Goal: Register for event/course

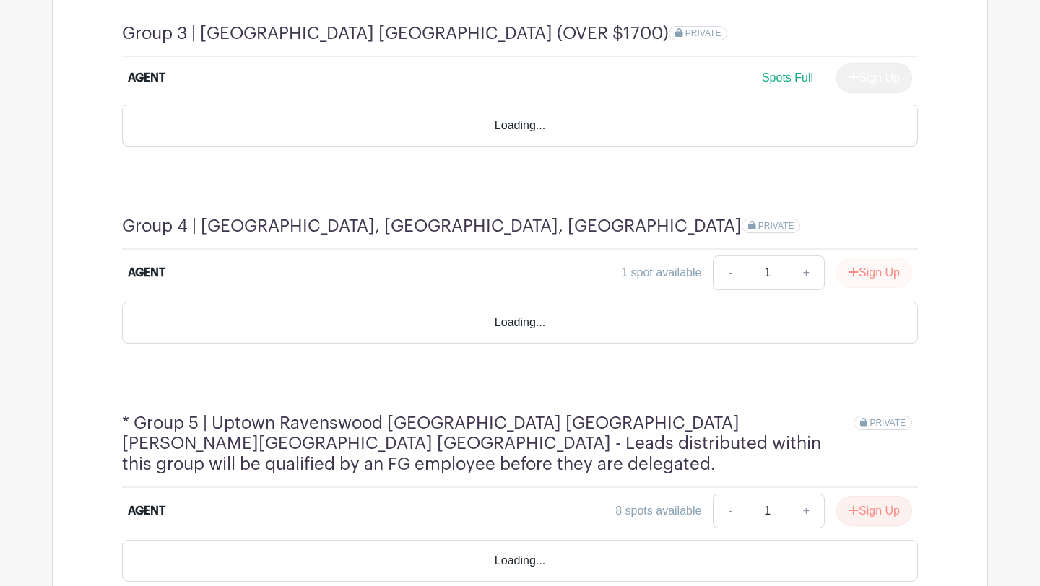
scroll to position [1415, 0]
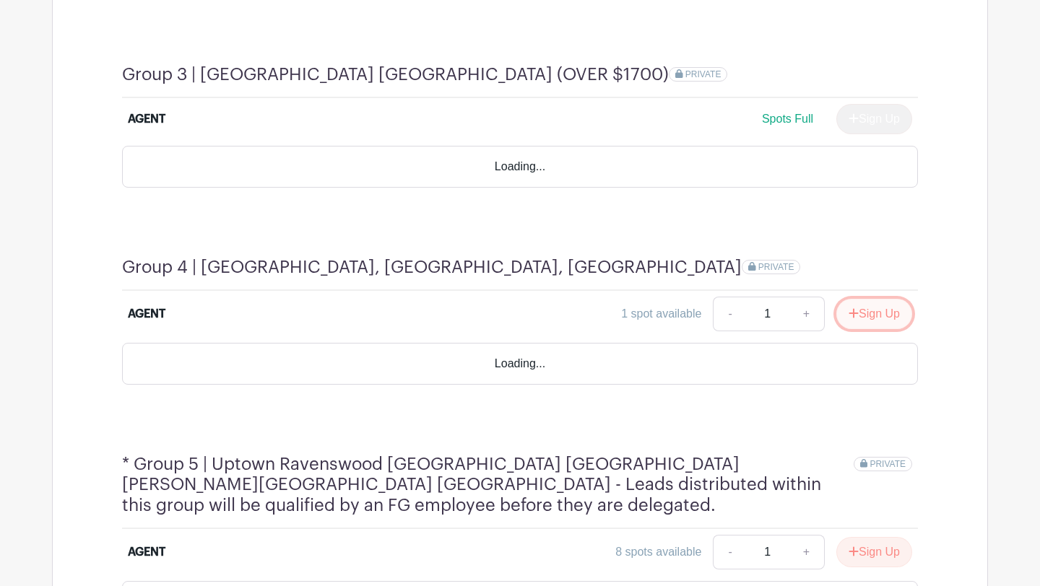
click at [859, 299] on button "Sign Up" at bounding box center [874, 314] width 76 height 30
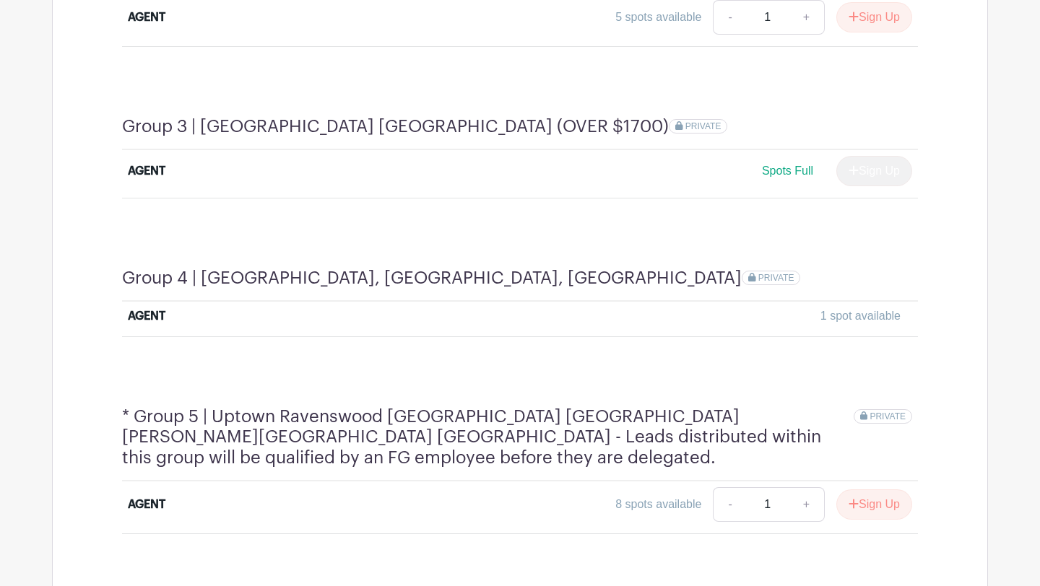
scroll to position [1389, 0]
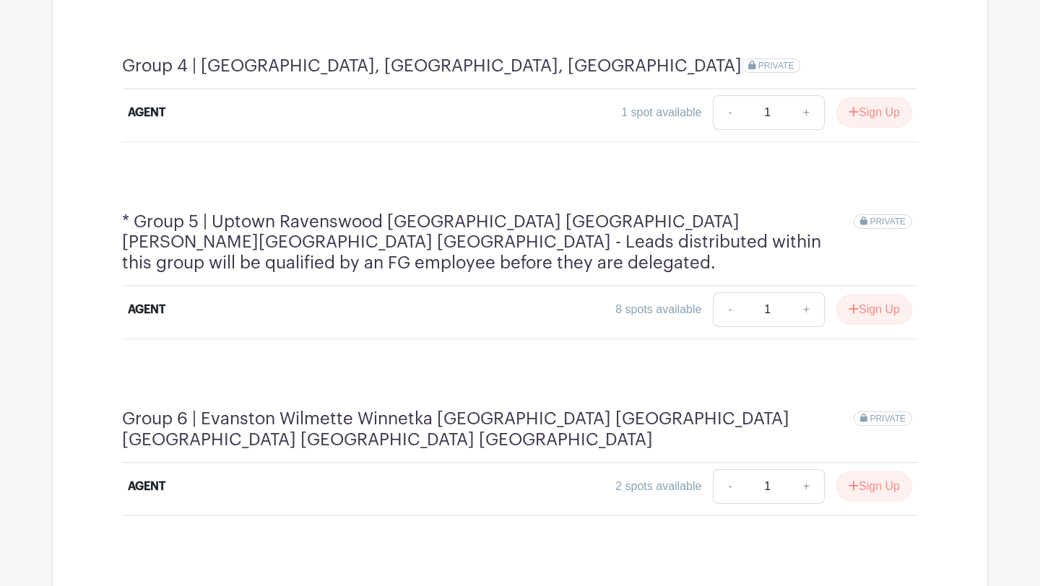
scroll to position [1612, 0]
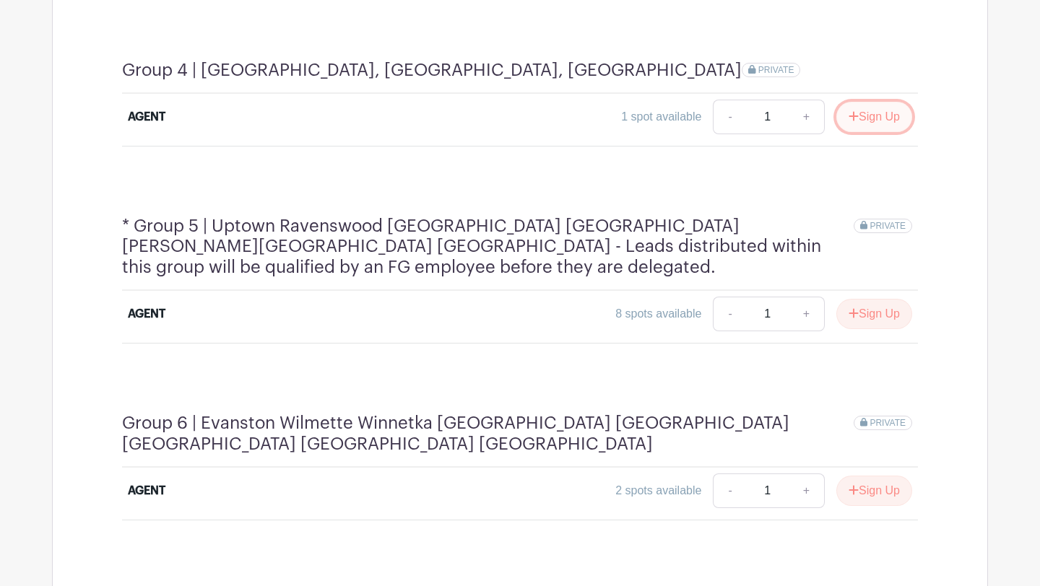
click at [876, 102] on button "Sign Up" at bounding box center [874, 117] width 76 height 30
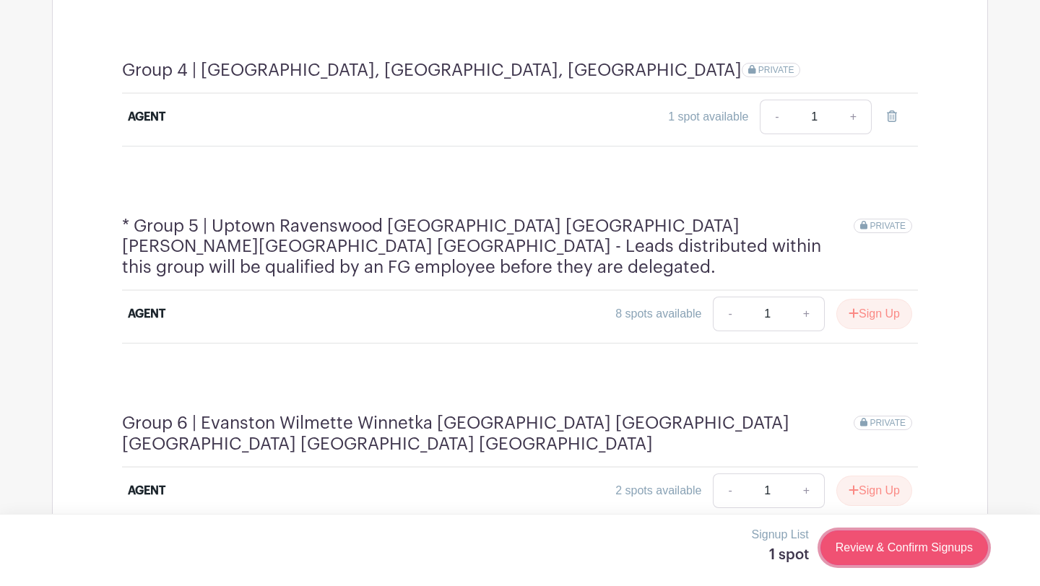
click at [876, 554] on link "Review & Confirm Signups" at bounding box center [904, 548] width 168 height 35
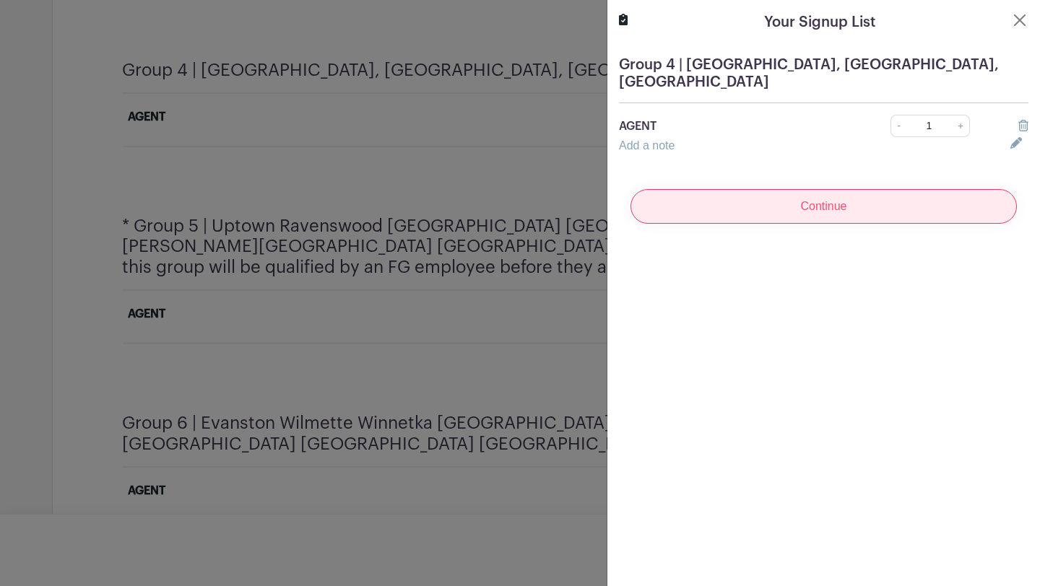
click at [859, 195] on input "Continue" at bounding box center [823, 206] width 386 height 35
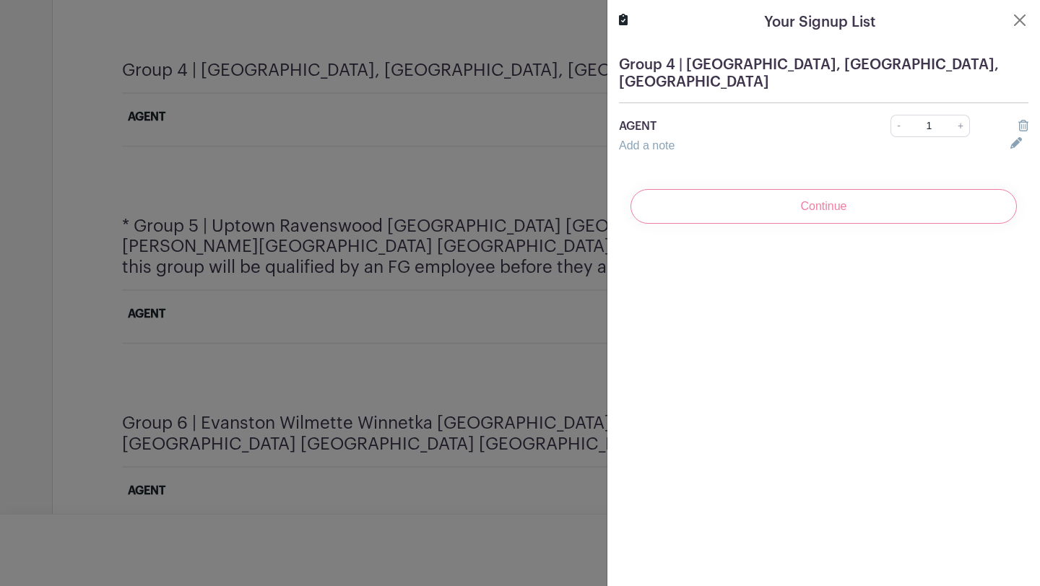
click at [827, 217] on div "Continue" at bounding box center [823, 207] width 409 height 58
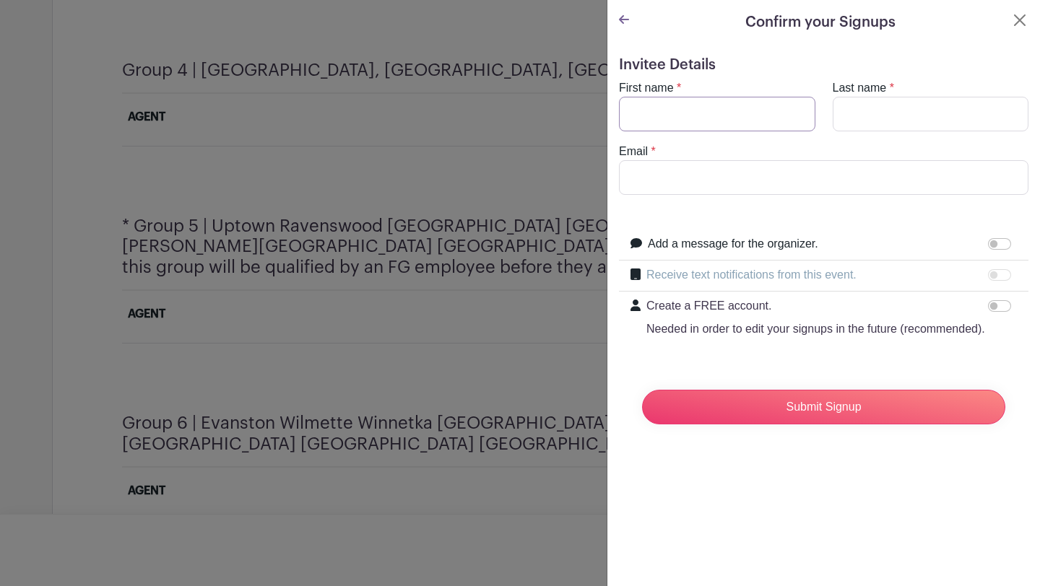
click at [758, 110] on input "First name" at bounding box center [717, 114] width 196 height 35
type input "[PERSON_NAME]"
type input "[PERSON_NAME][EMAIL_ADDRESS][DOMAIN_NAME]"
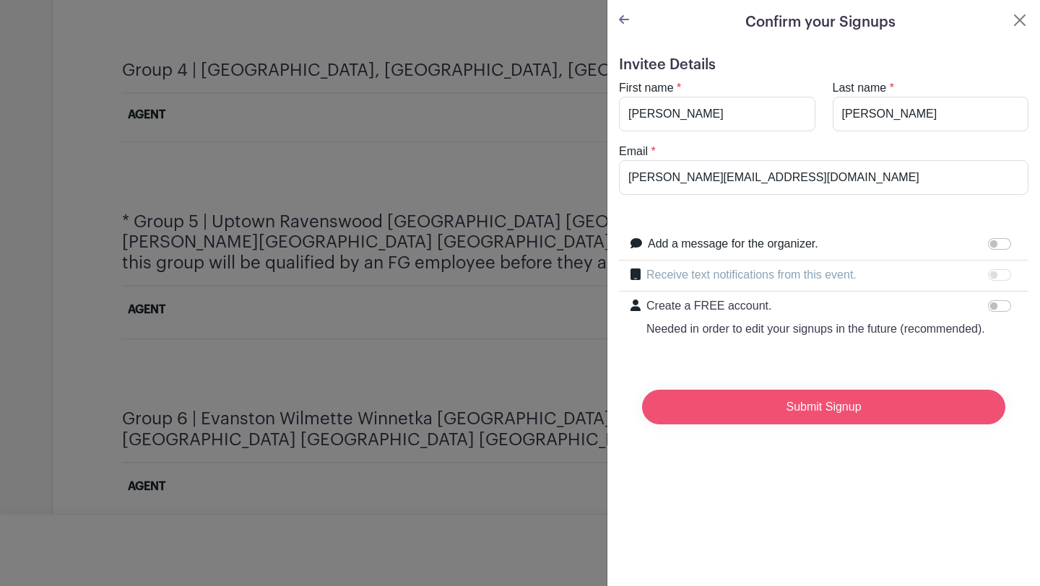
click at [750, 410] on input "Submit Signup" at bounding box center [823, 407] width 363 height 35
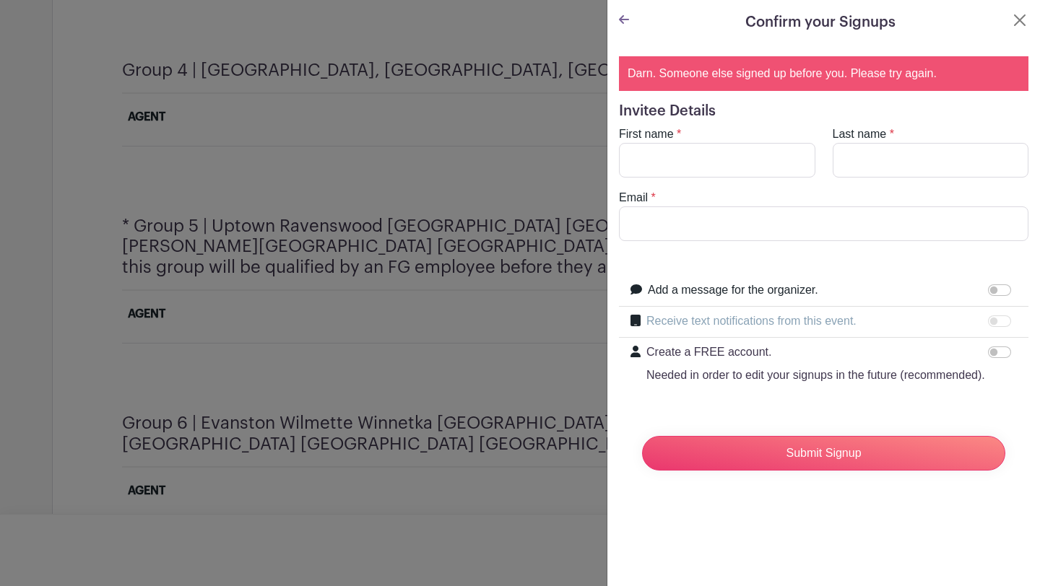
click at [628, 17] on icon at bounding box center [624, 20] width 10 height 12
click at [1020, 16] on button "Close" at bounding box center [1019, 20] width 17 height 17
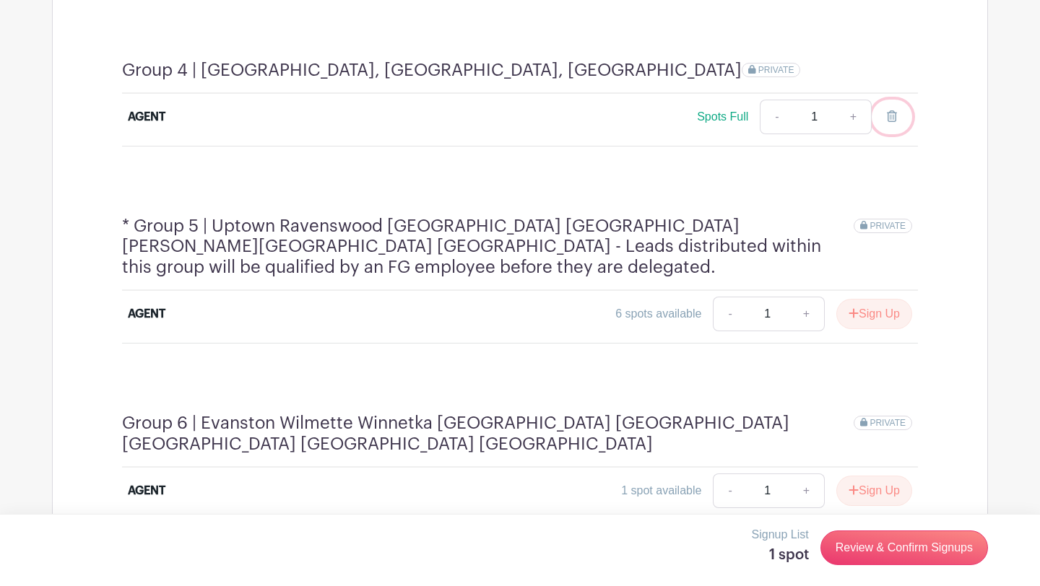
click at [893, 110] on icon at bounding box center [892, 116] width 10 height 12
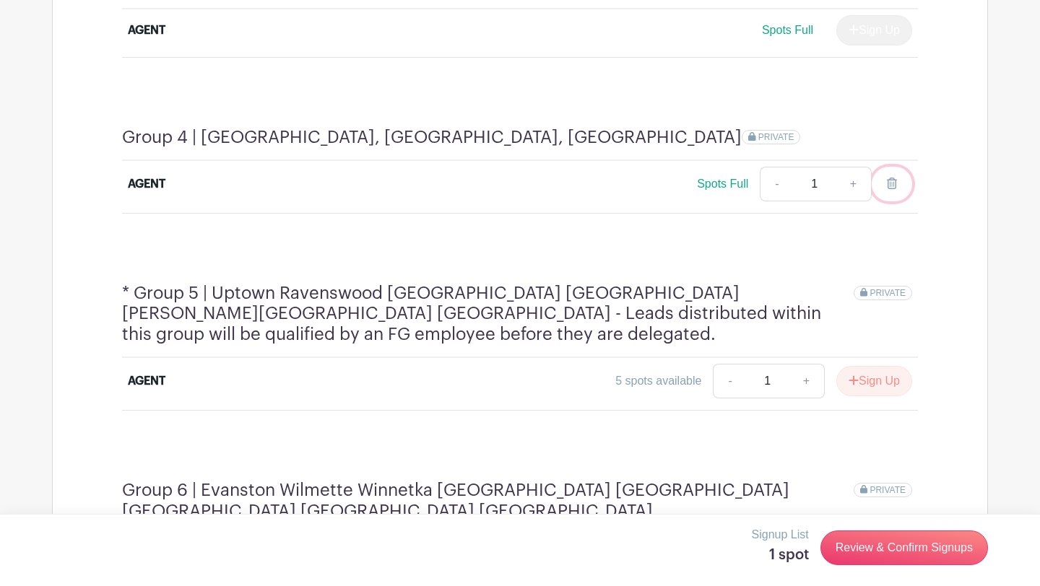
scroll to position [1545, 0]
click at [773, 168] on link "-" at bounding box center [776, 185] width 33 height 35
click at [848, 537] on link "Review & Confirm Signups" at bounding box center [904, 548] width 168 height 35
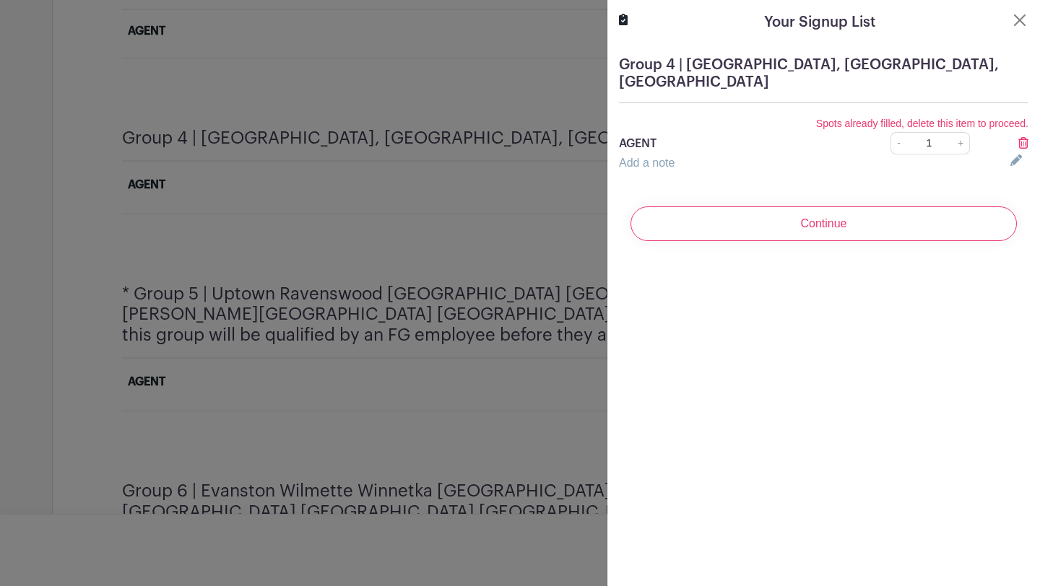
click at [1024, 142] on icon at bounding box center [1023, 143] width 10 height 12
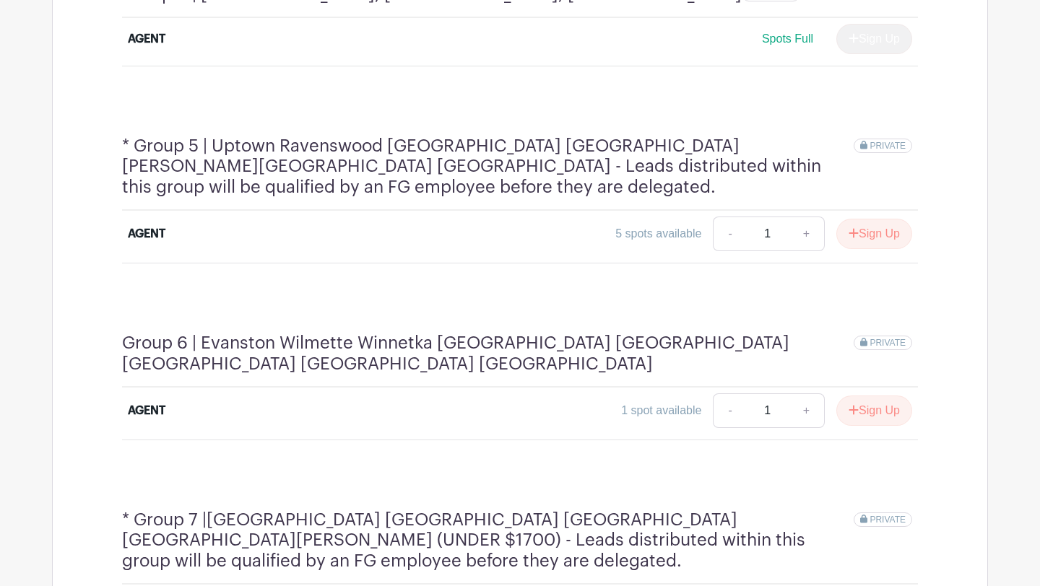
scroll to position [1696, 0]
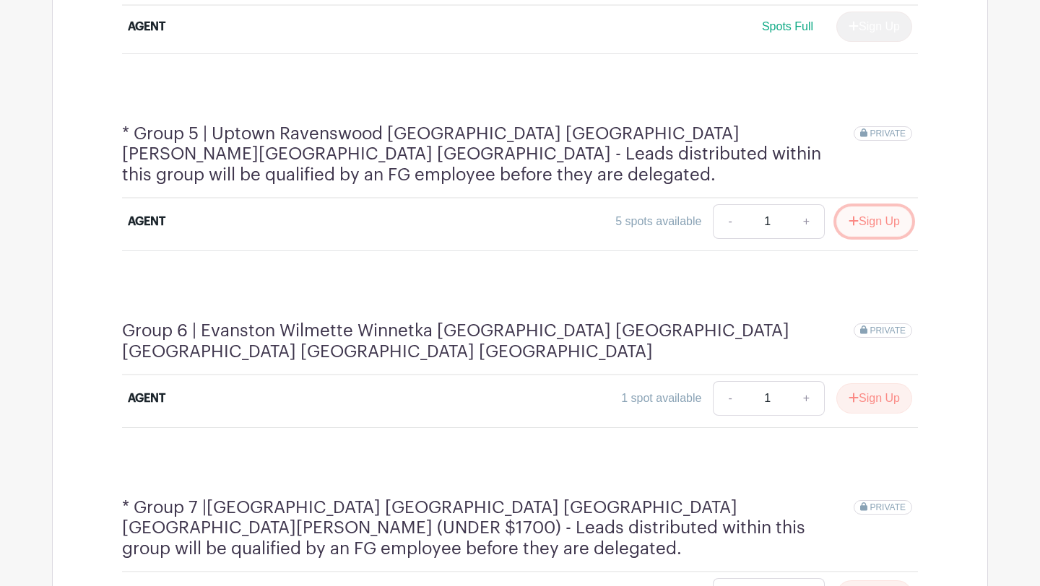
click at [851, 207] on button "Sign Up" at bounding box center [874, 222] width 76 height 30
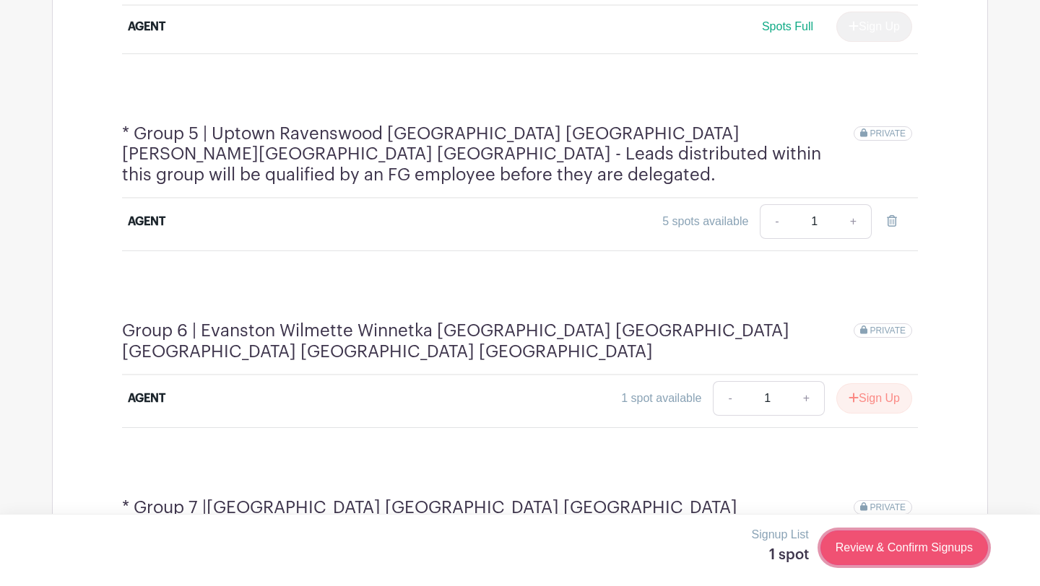
click at [889, 540] on link "Review & Confirm Signups" at bounding box center [904, 548] width 168 height 35
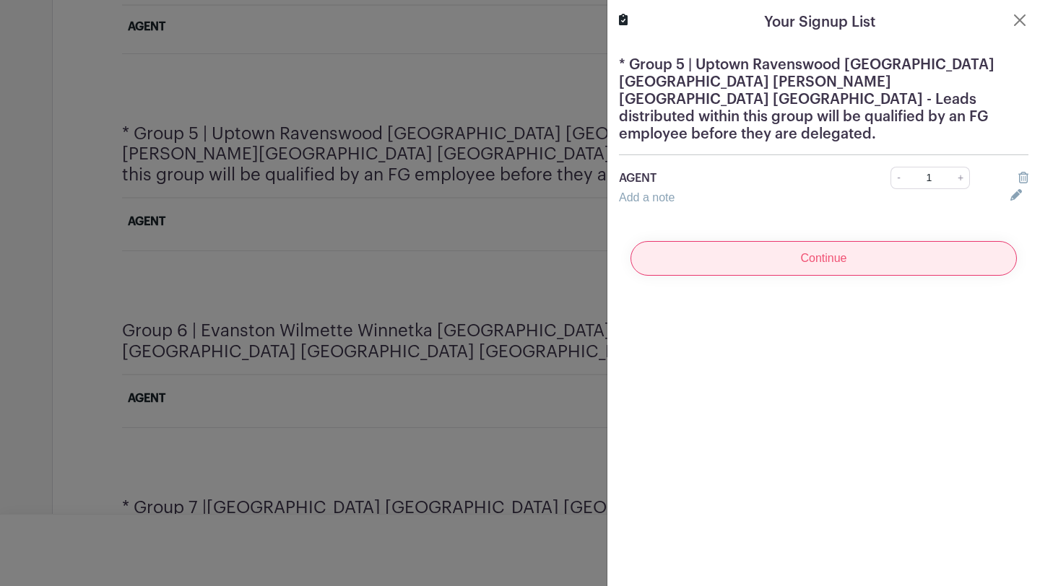
click at [903, 241] on input "Continue" at bounding box center [823, 258] width 386 height 35
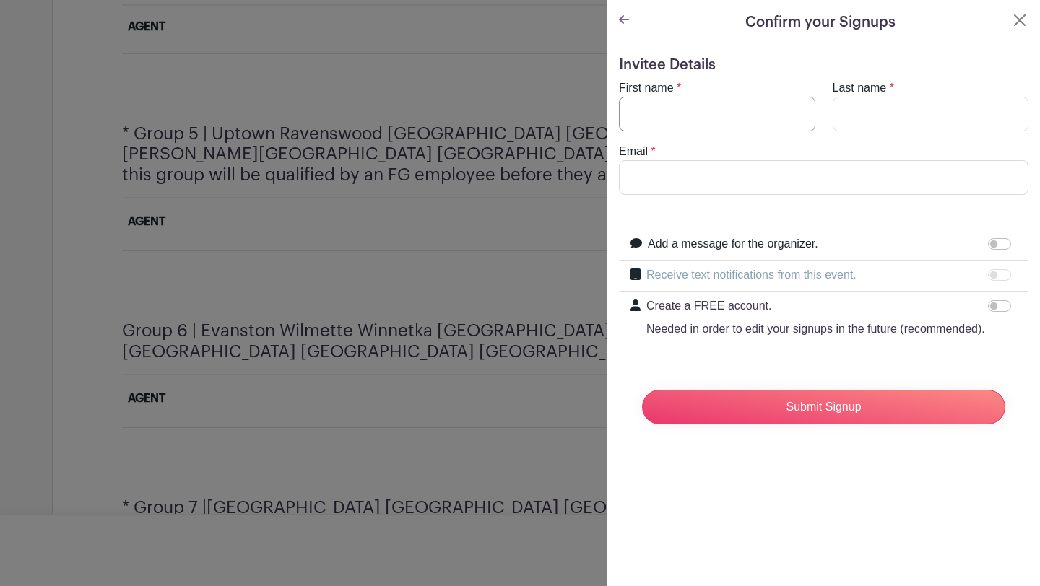
click at [750, 111] on input "First name" at bounding box center [717, 114] width 196 height 35
type input "[PERSON_NAME]"
type input "[PERSON_NAME][EMAIL_ADDRESS][DOMAIN_NAME]"
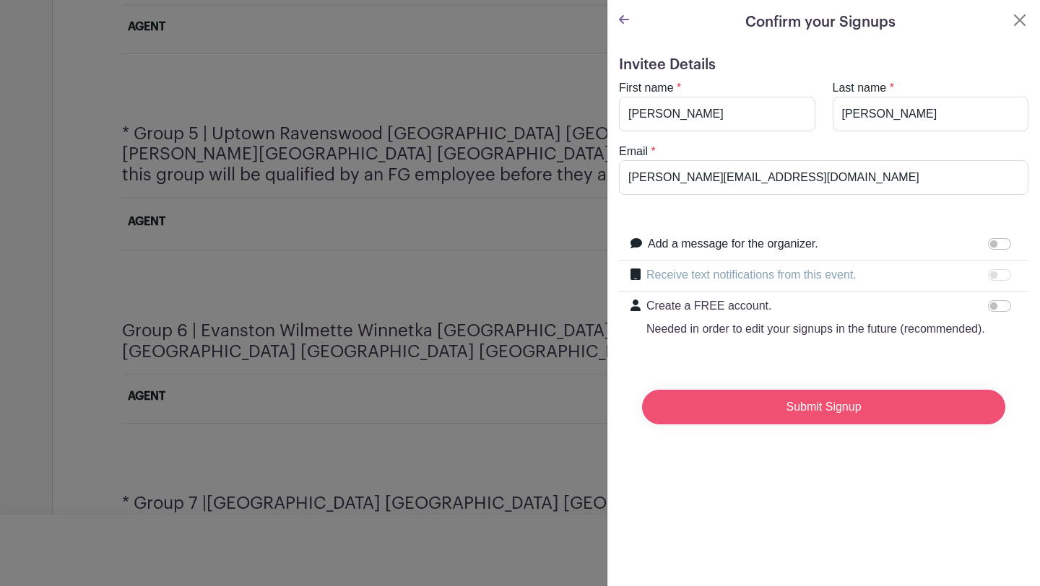
click at [758, 412] on input "Submit Signup" at bounding box center [823, 407] width 363 height 35
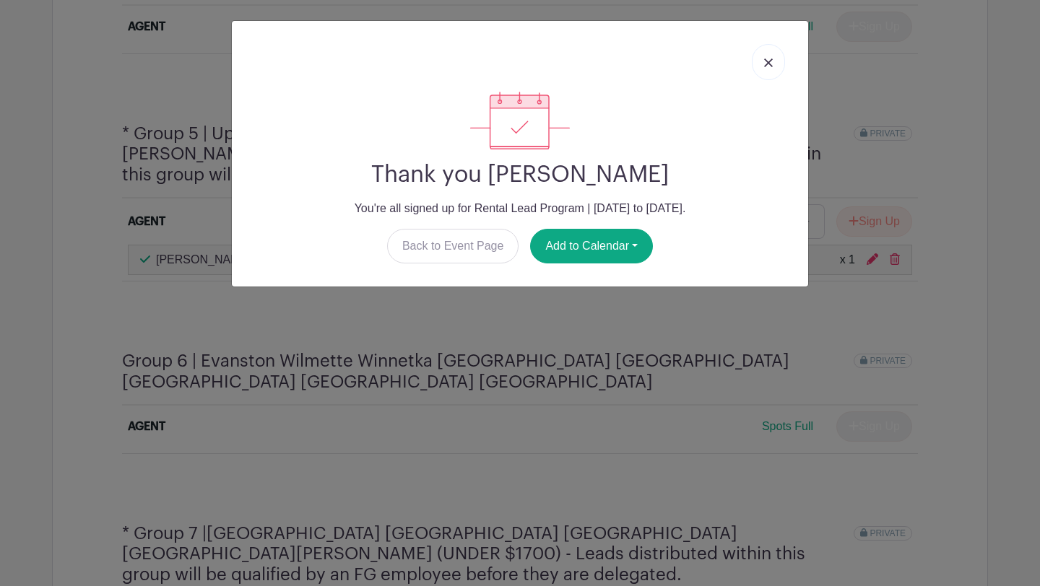
click at [765, 70] on link at bounding box center [768, 62] width 33 height 36
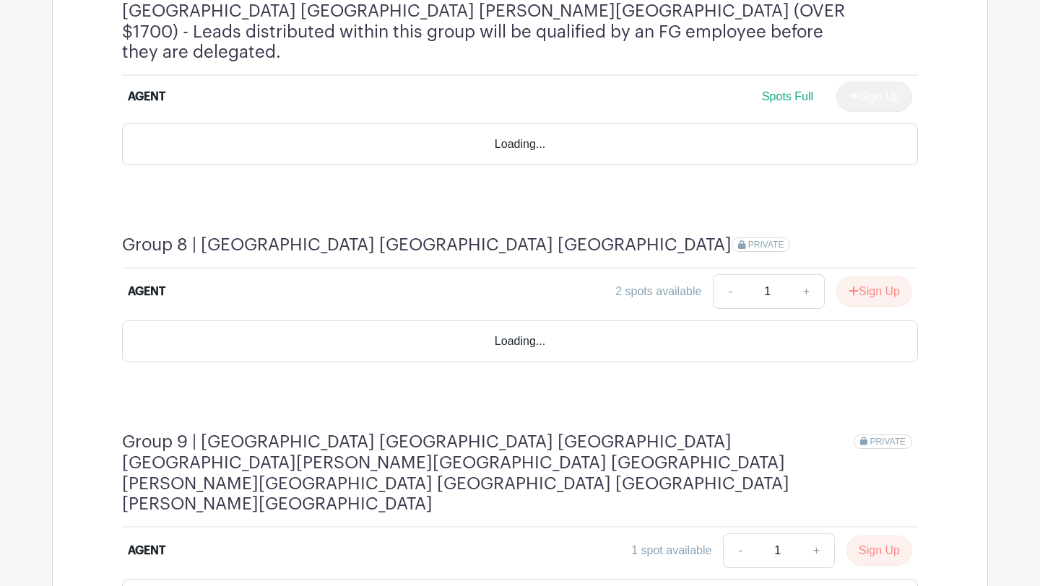
scroll to position [2428, 0]
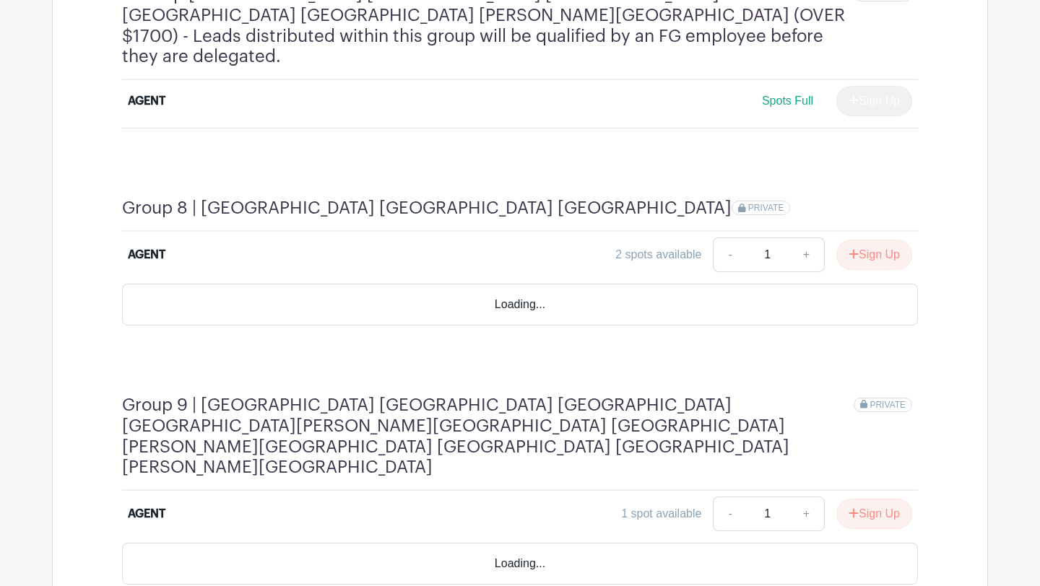
click at [879, 284] on div "Loading..." at bounding box center [520, 305] width 796 height 42
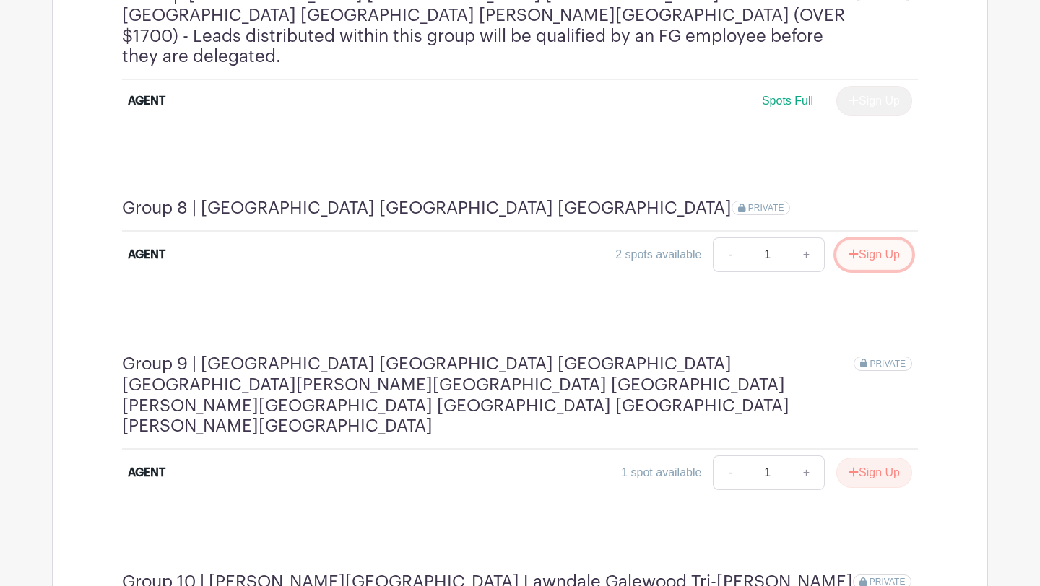
click at [883, 240] on button "Sign Up" at bounding box center [874, 255] width 76 height 30
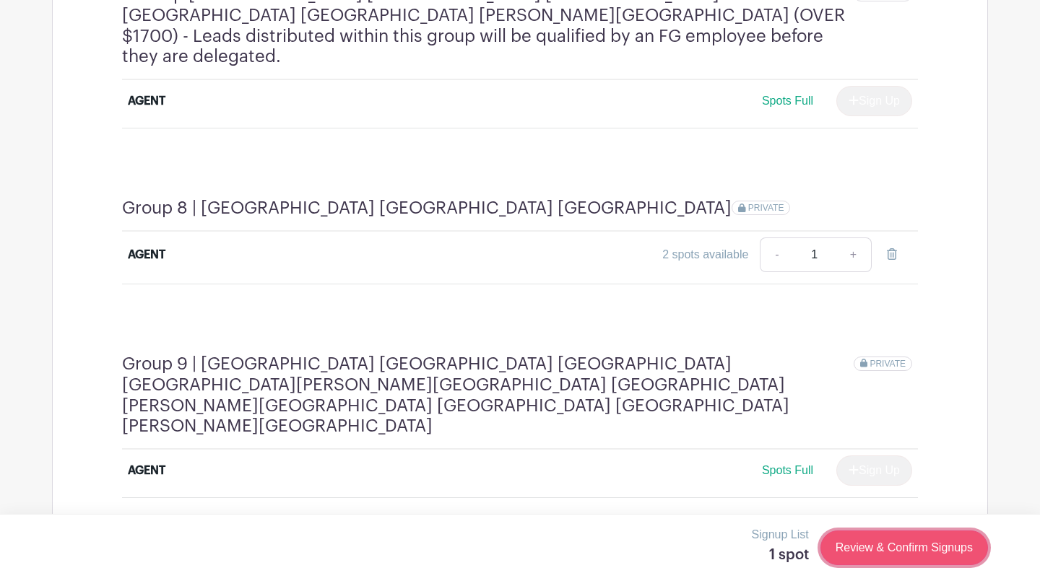
click at [859, 549] on link "Review & Confirm Signups" at bounding box center [904, 548] width 168 height 35
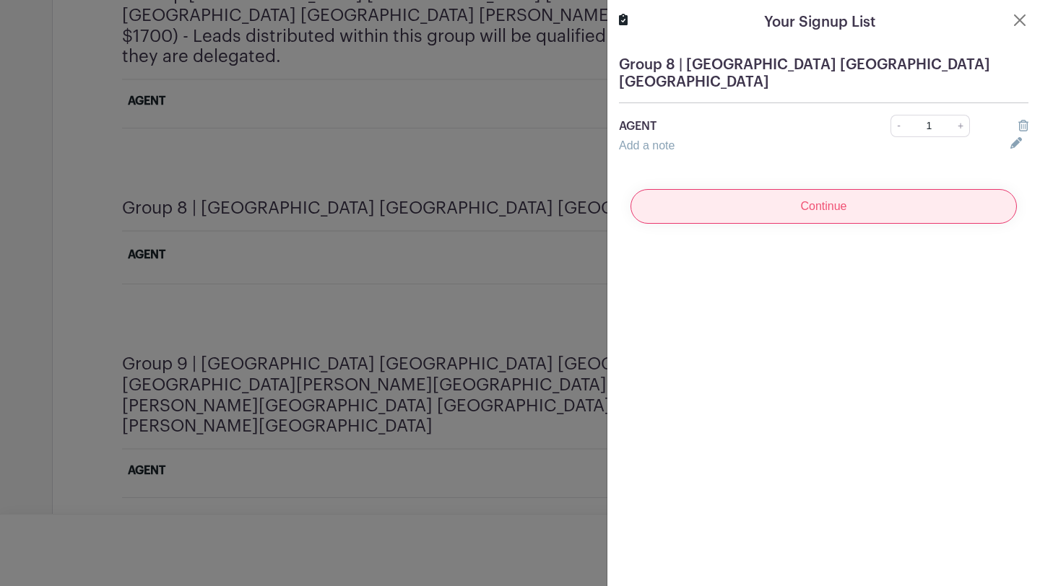
click at [886, 196] on input "Continue" at bounding box center [823, 206] width 386 height 35
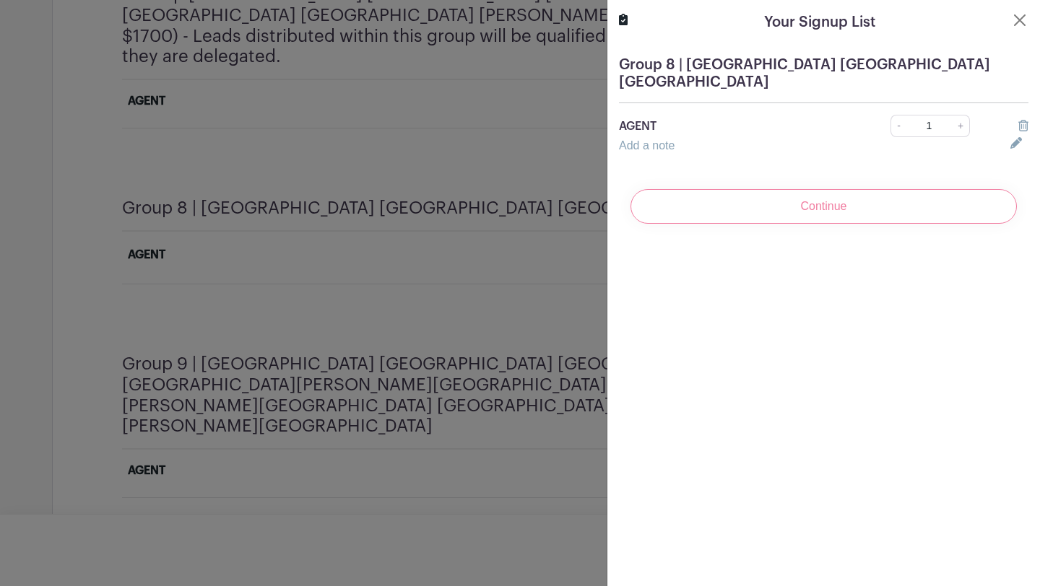
click at [807, 194] on div "Continue" at bounding box center [823, 207] width 409 height 58
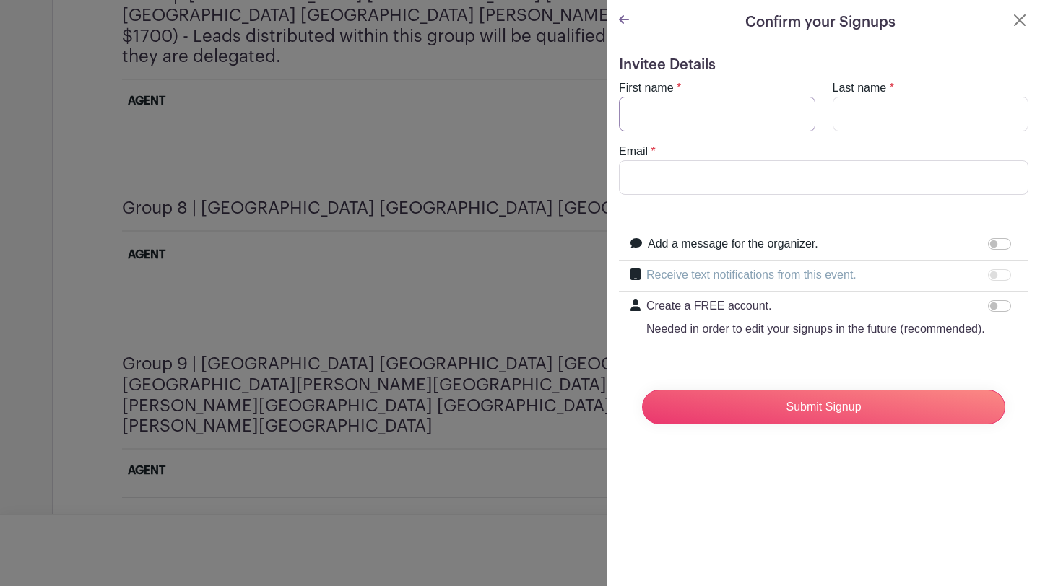
click at [708, 113] on input "First name" at bounding box center [717, 114] width 196 height 35
type input "[PERSON_NAME]"
type input "[PERSON_NAME][EMAIL_ADDRESS][DOMAIN_NAME]"
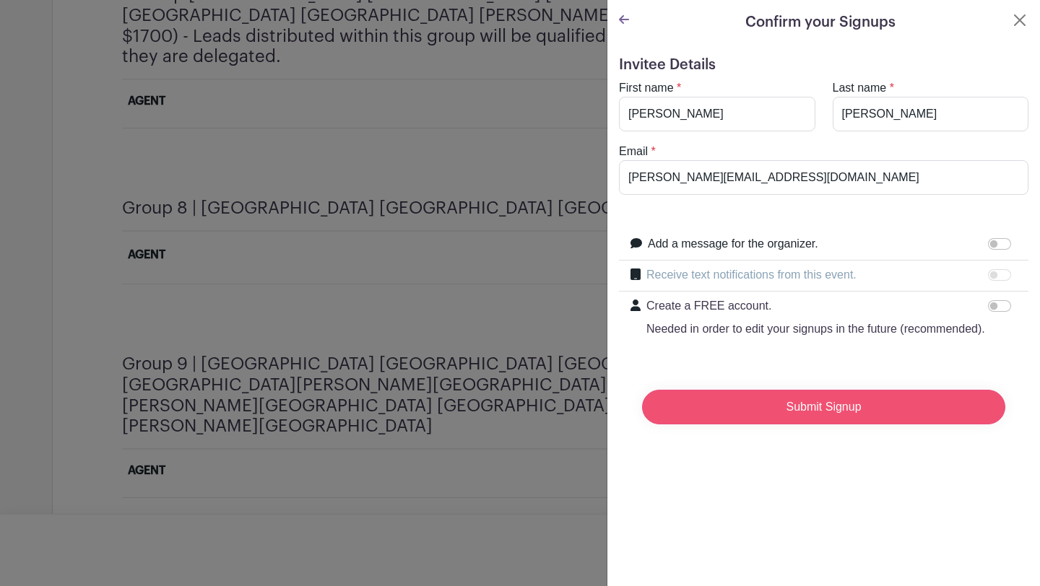
click at [691, 406] on input "Submit Signup" at bounding box center [823, 407] width 363 height 35
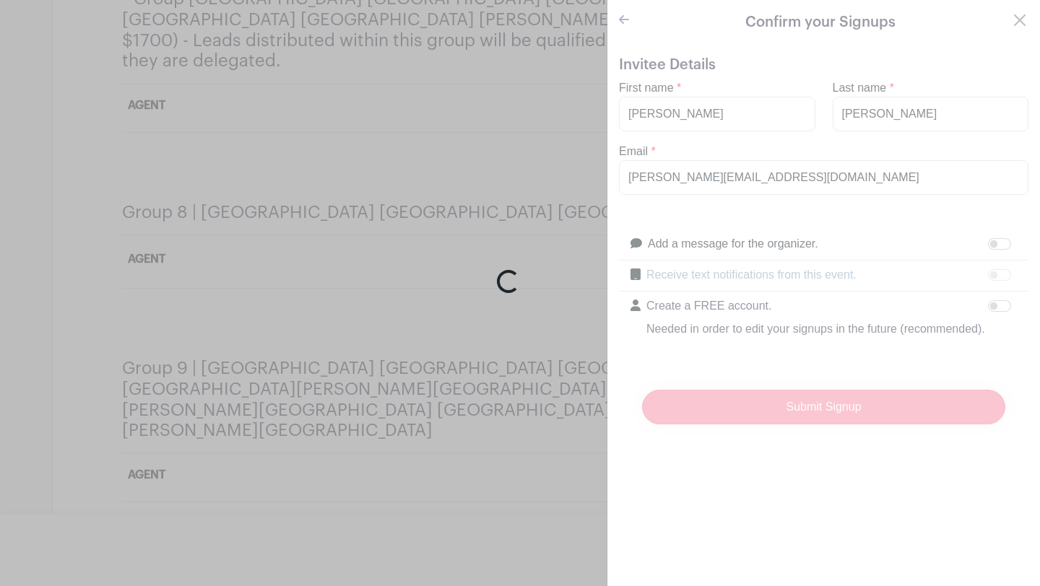
scroll to position [2433, 0]
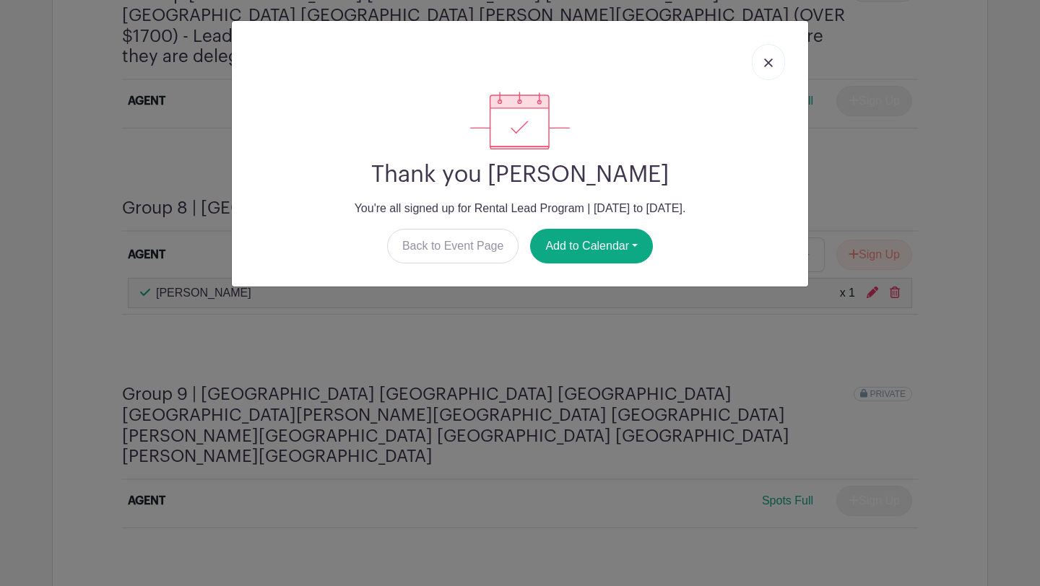
click at [779, 58] on link at bounding box center [768, 62] width 33 height 36
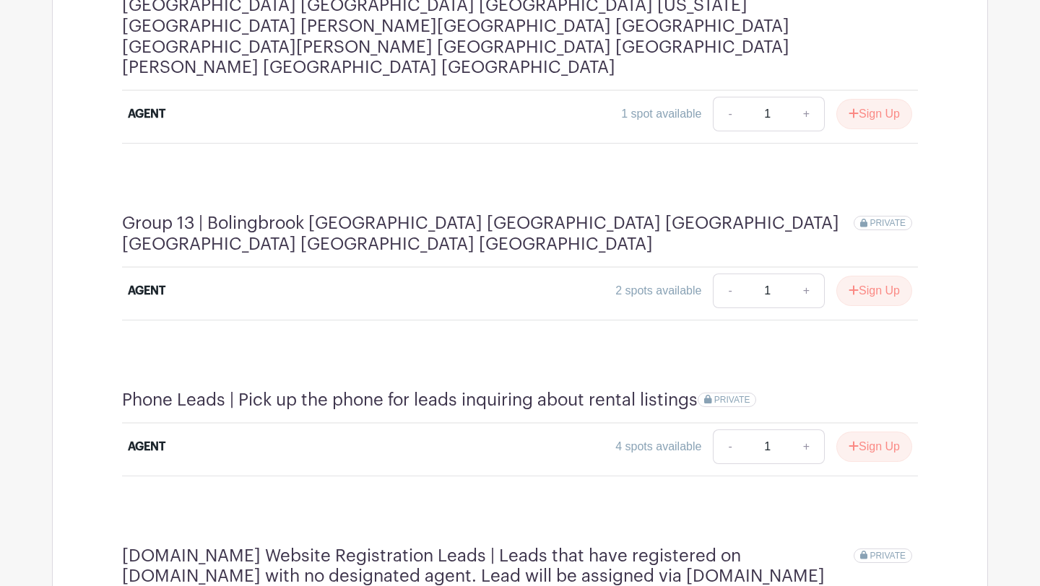
scroll to position [3442, 0]
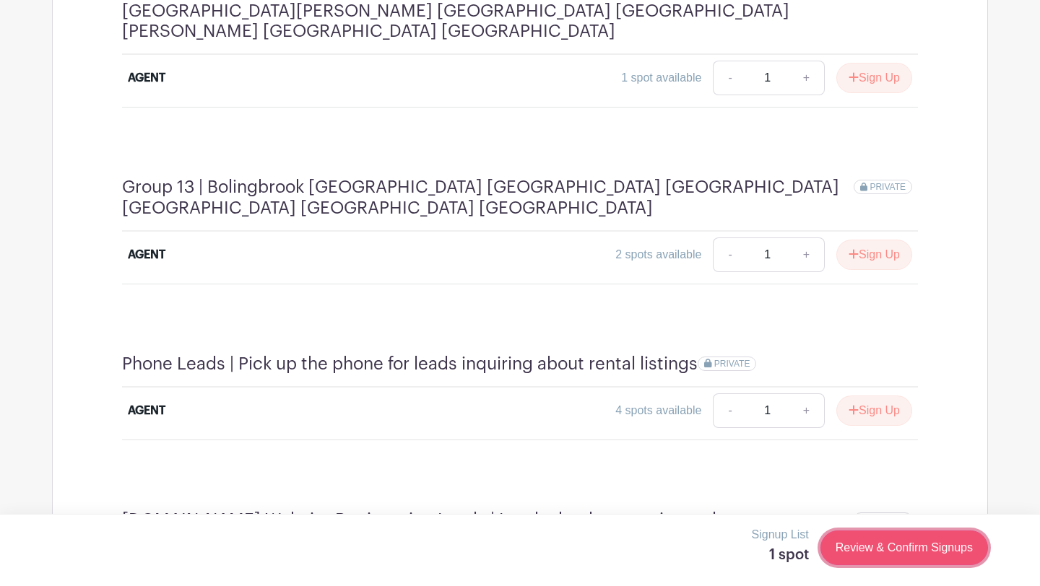
scroll to position [3437, 0]
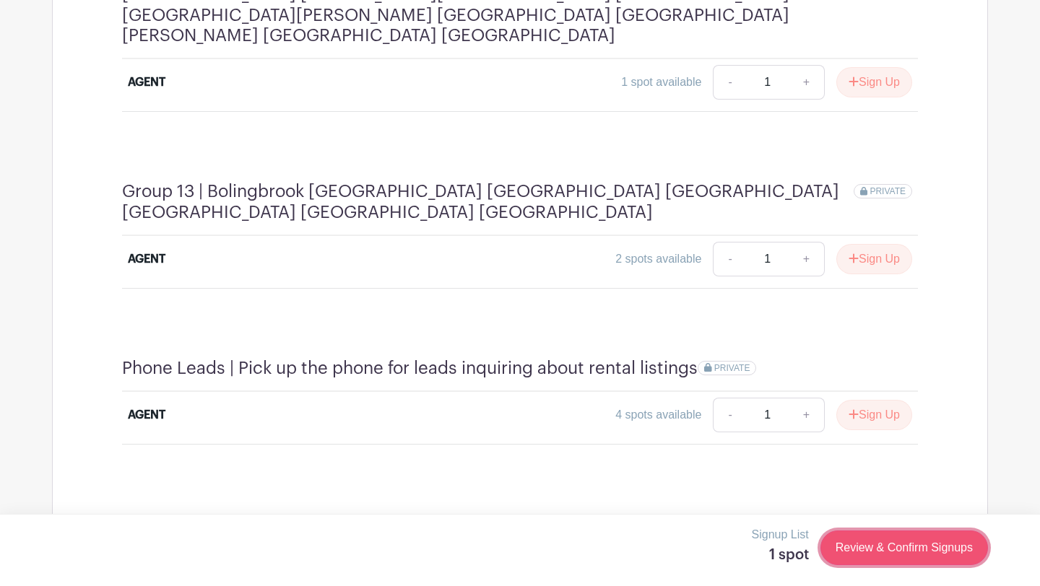
click at [860, 547] on link "Review & Confirm Signups" at bounding box center [904, 548] width 168 height 35
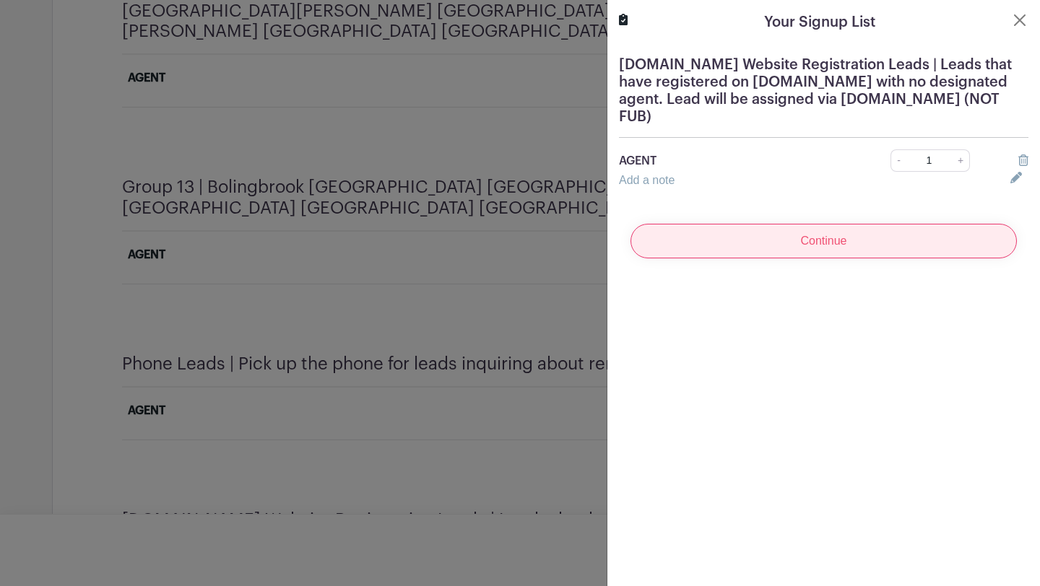
click at [869, 250] on input "Continue" at bounding box center [823, 241] width 386 height 35
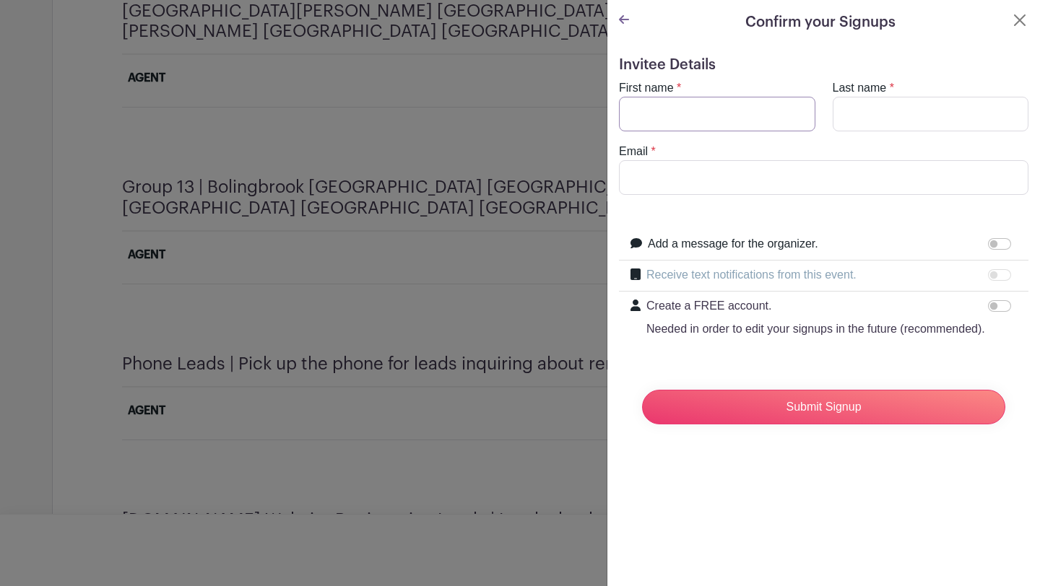
click at [766, 107] on input "First name" at bounding box center [717, 114] width 196 height 35
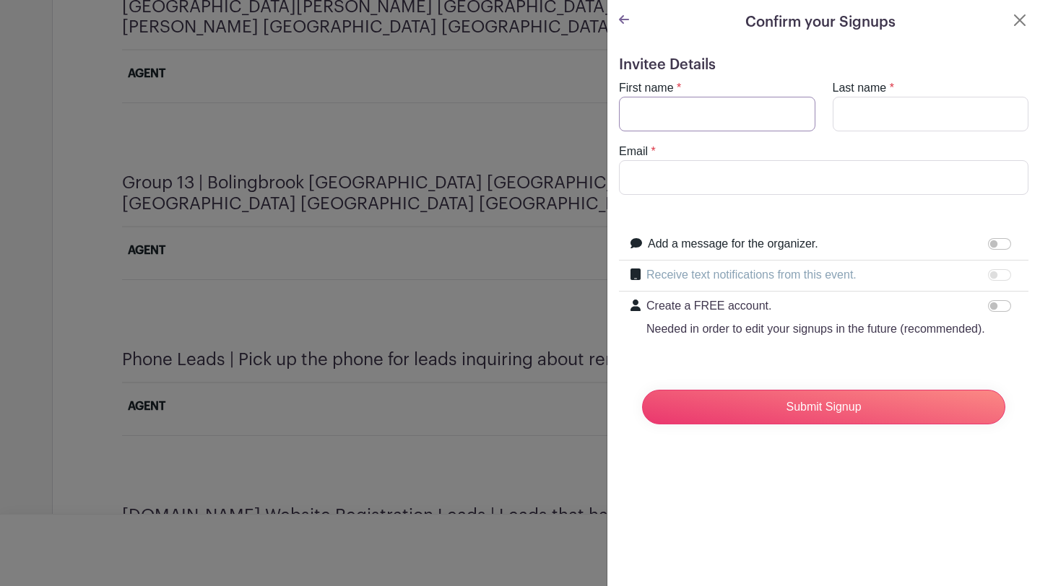
scroll to position [3433, 0]
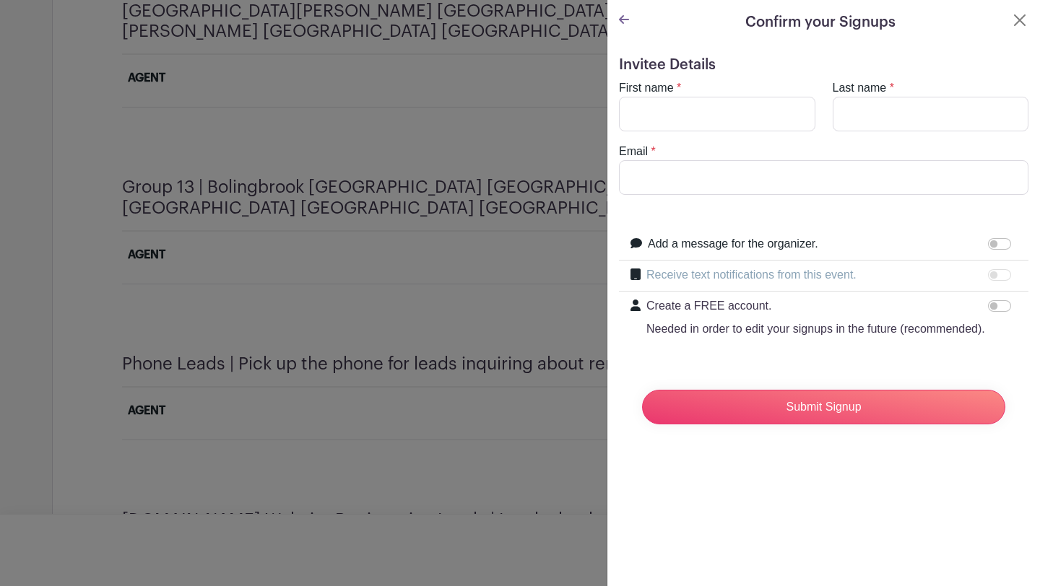
click at [761, 150] on div "Email *" at bounding box center [823, 169] width 427 height 52
click at [757, 122] on input "First name" at bounding box center [717, 114] width 196 height 35
type input "[PERSON_NAME]"
type input "[PERSON_NAME][EMAIL_ADDRESS][DOMAIN_NAME]"
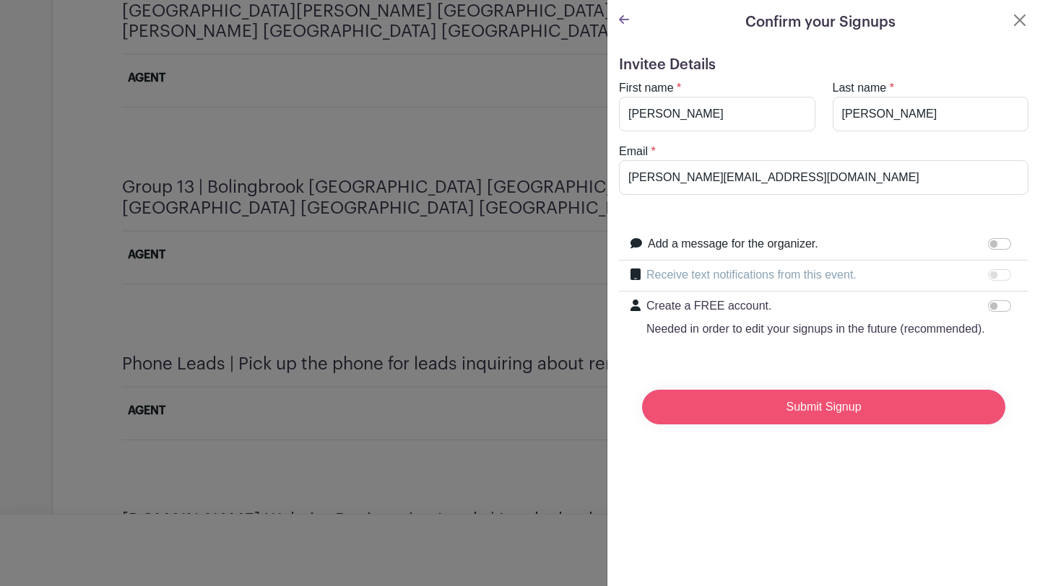
click at [732, 417] on input "Submit Signup" at bounding box center [823, 407] width 363 height 35
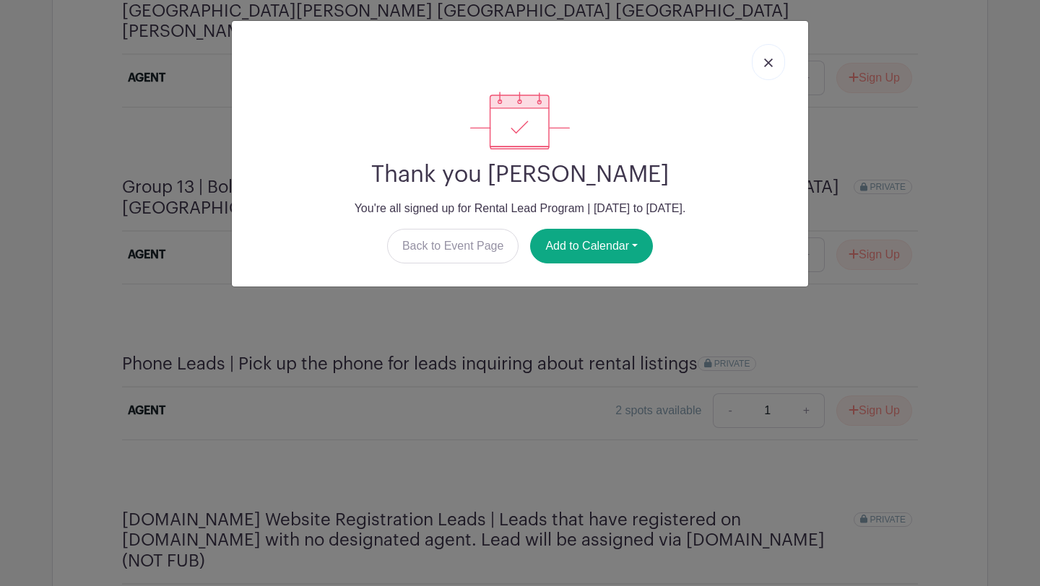
click at [763, 56] on link at bounding box center [768, 62] width 33 height 36
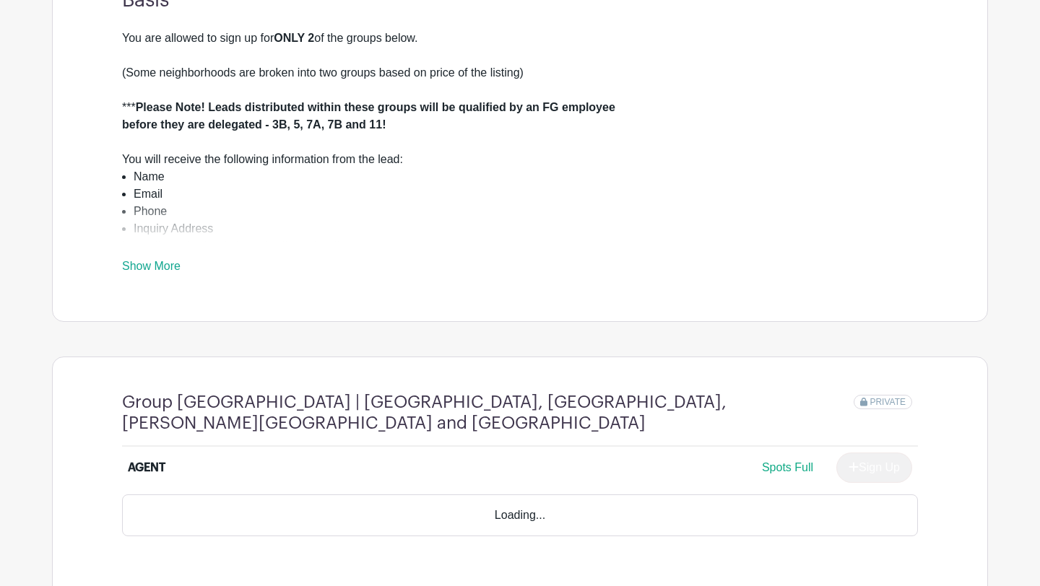
scroll to position [0, 0]
